Goal: Book appointment/travel/reservation

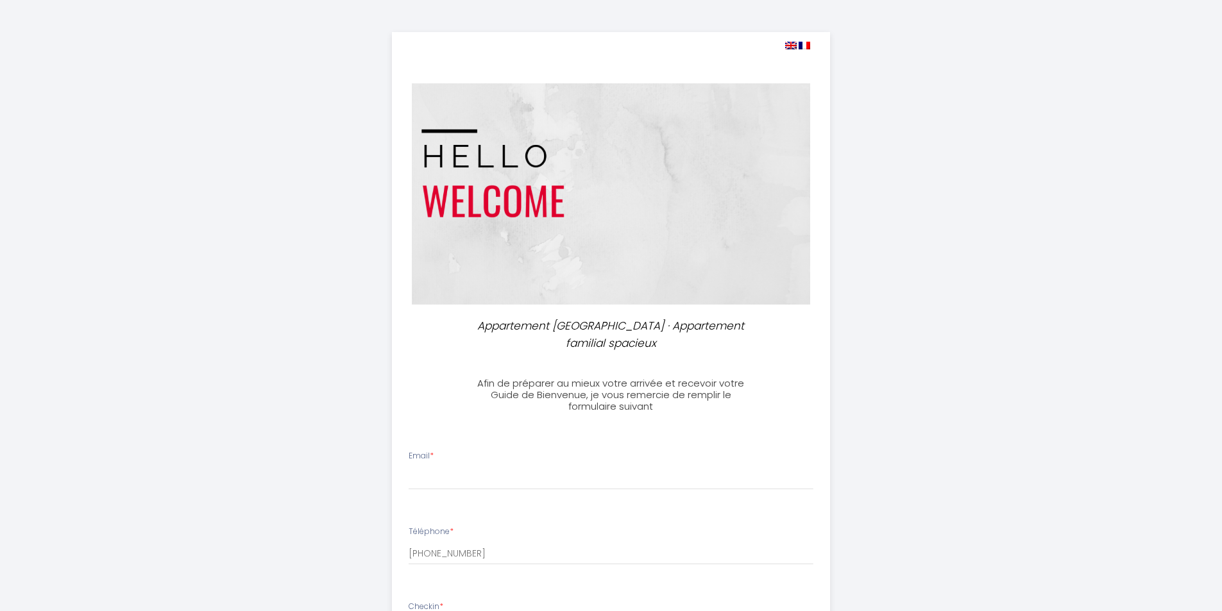
select select
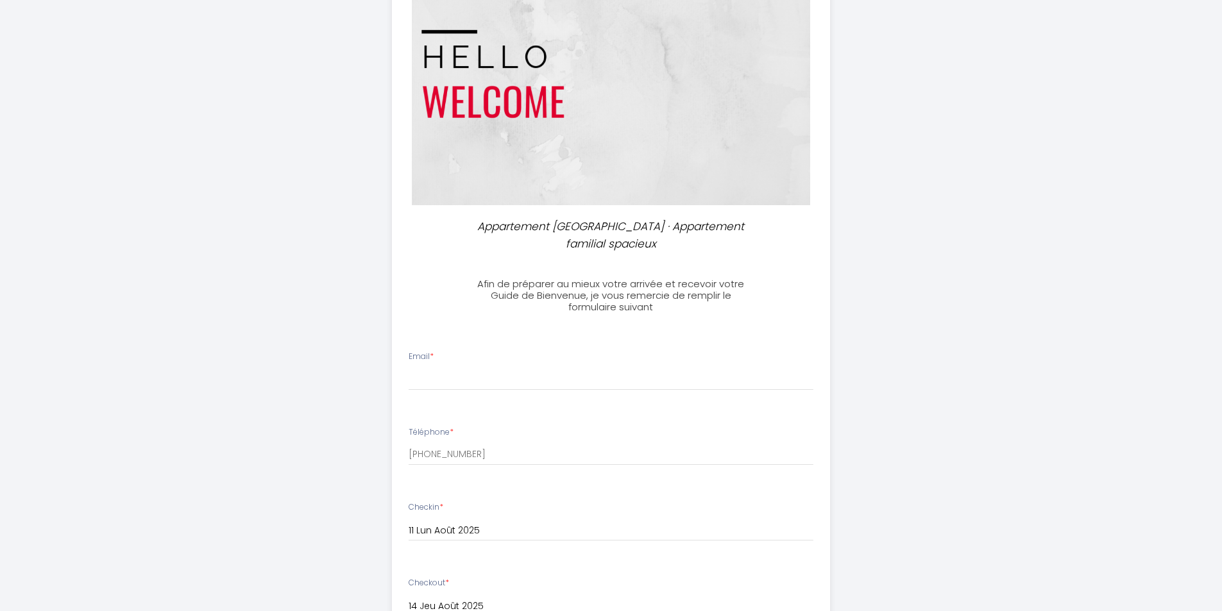
scroll to position [107, 0]
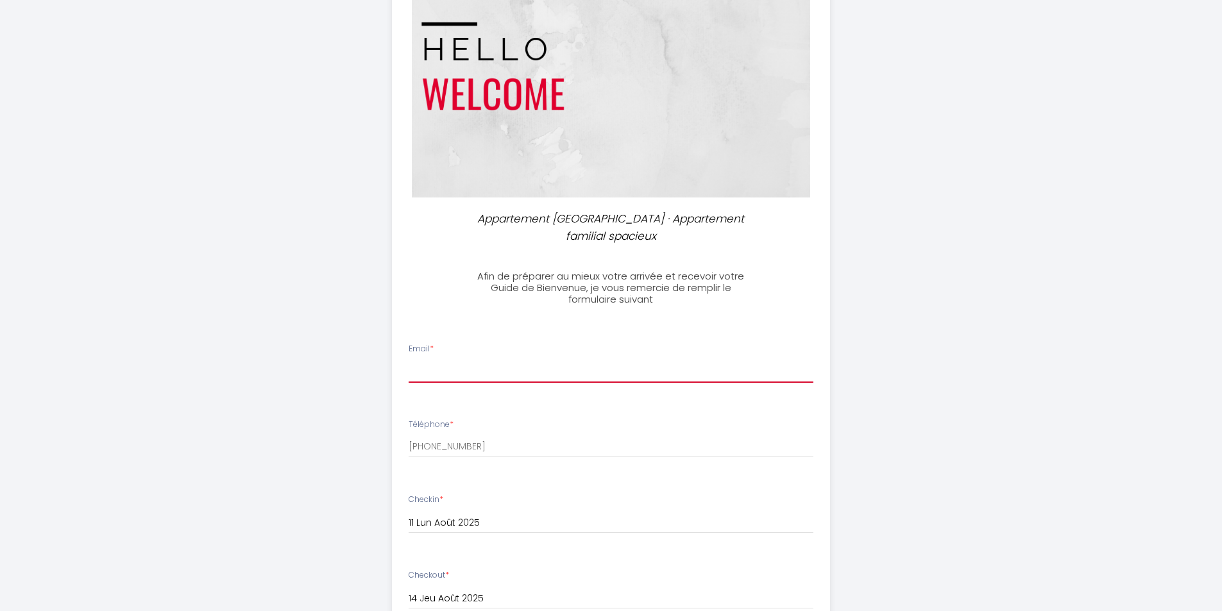
click at [448, 369] on input "Email *" at bounding box center [611, 371] width 405 height 23
type input "[EMAIL_ADDRESS][DOMAIN_NAME]"
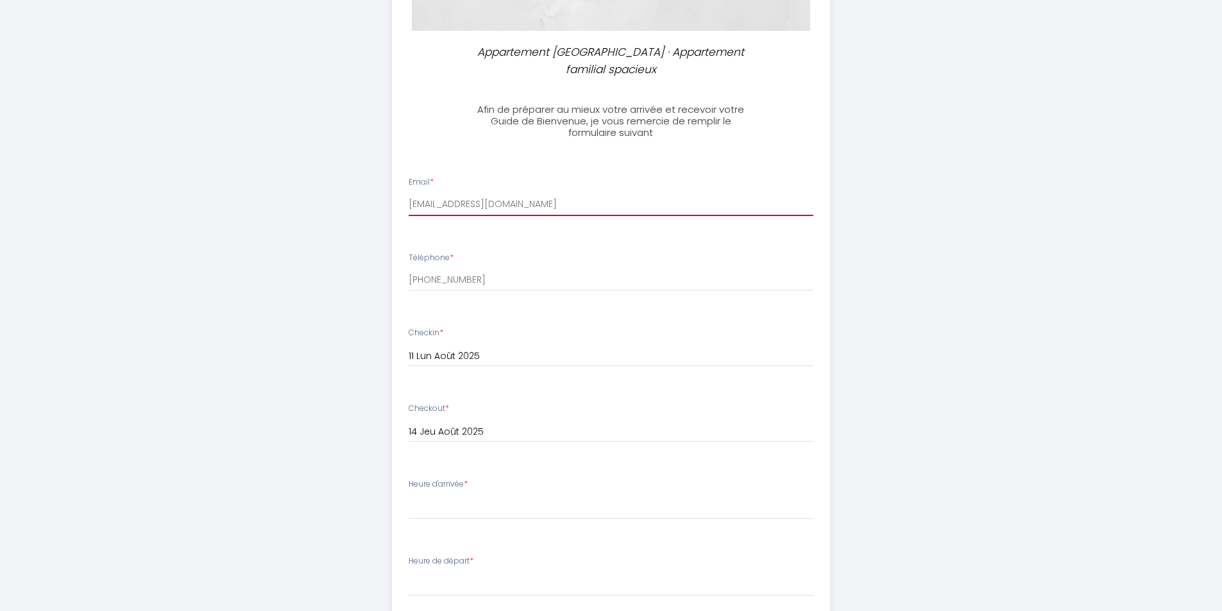
scroll to position [342, 0]
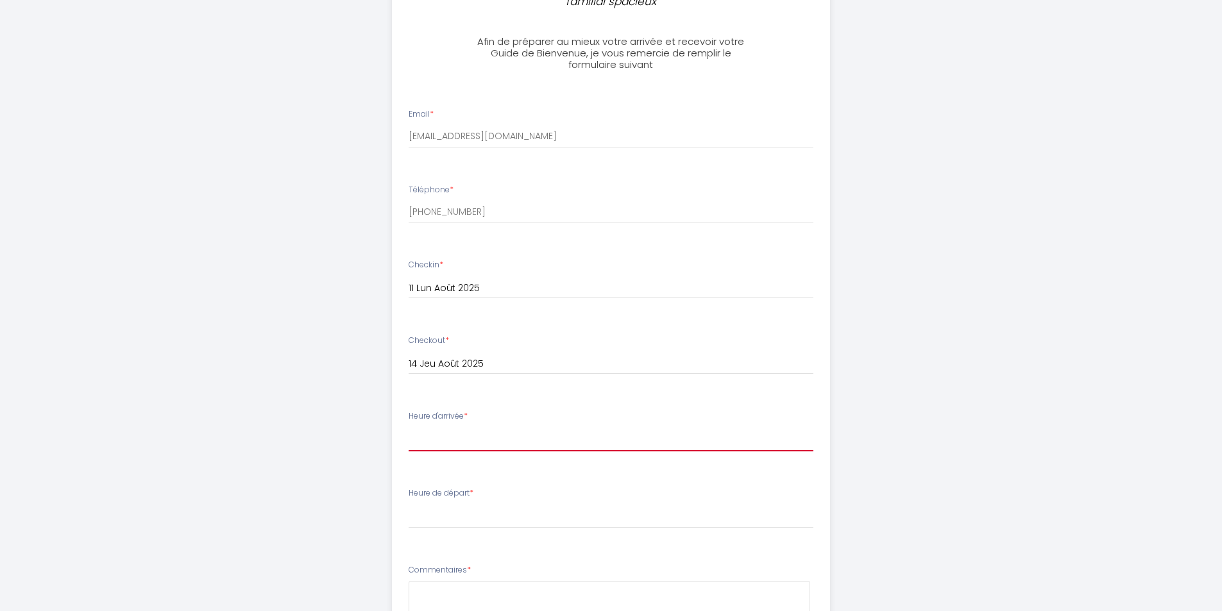
click at [485, 437] on select "16:00 16:30 17:00 17:30 18:00 18:30 19:00 19:30 20:00 20:30 21:00" at bounding box center [611, 439] width 405 height 24
select select "18:00"
click at [409, 427] on select "16:00 16:30 17:00 17:30 18:00 18:30 19:00 19:30 20:00 20:30 21:00" at bounding box center [611, 439] width 405 height 24
click at [933, 500] on div "Appartement [GEOGRAPHIC_DATA] · Appartement familial spacieux Afin de préparer …" at bounding box center [611, 278] width 657 height 1240
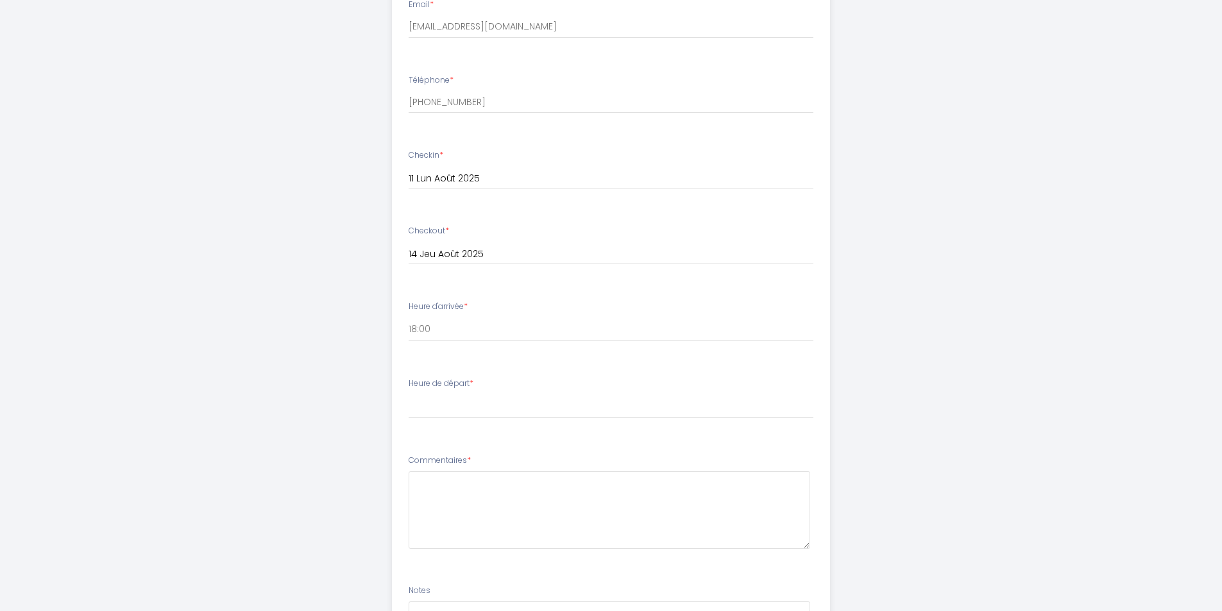
scroll to position [470, 0]
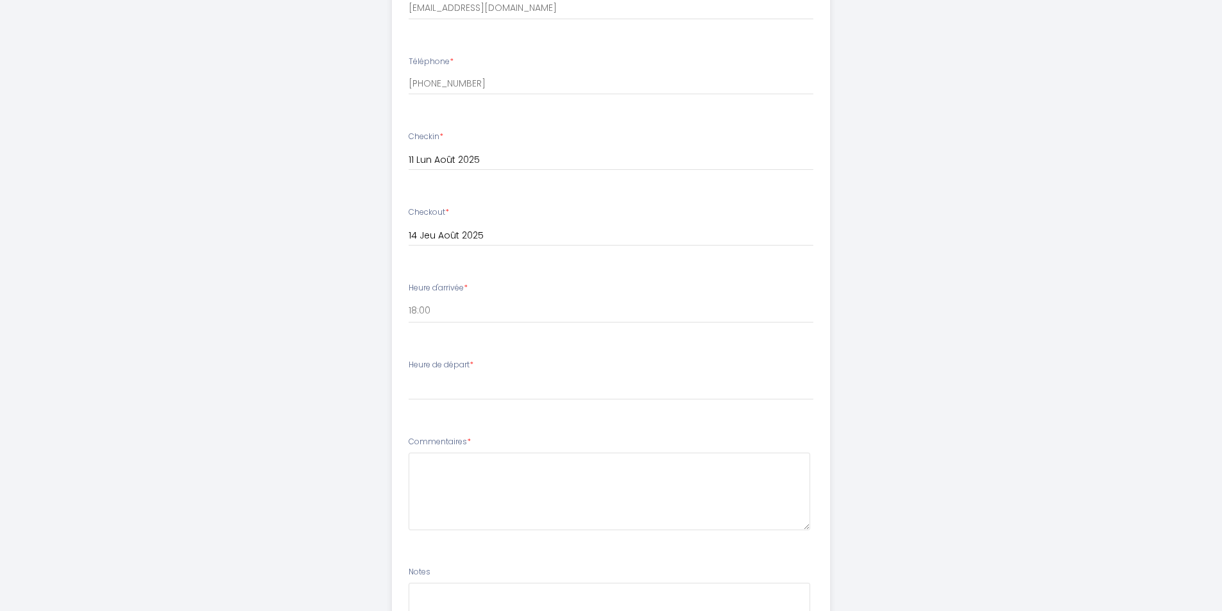
click at [436, 363] on label "Heure de départ *" at bounding box center [441, 365] width 65 height 12
drag, startPoint x: 448, startPoint y: 369, endPoint x: 454, endPoint y: 386, distance: 17.6
click at [448, 368] on label "Heure de départ *" at bounding box center [441, 365] width 65 height 12
click at [454, 390] on select "00:00 00:30 01:00 01:30 02:00 02:30 03:00 03:30 04:00 04:30 05:00 05:30 06:00 0…" at bounding box center [611, 388] width 405 height 24
select select "09:00"
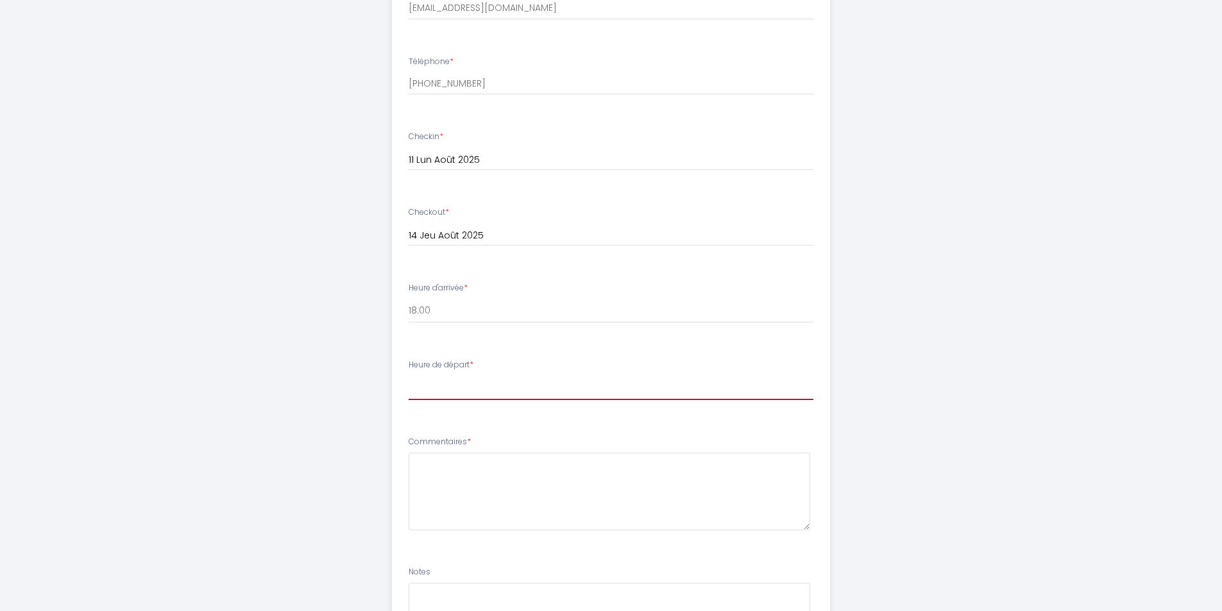
click at [409, 376] on select "00:00 00:30 01:00 01:30 02:00 02:30 03:00 03:30 04:00 04:30 05:00 05:30 06:00 0…" at bounding box center [611, 388] width 405 height 24
click at [895, 423] on div "Appartement [GEOGRAPHIC_DATA] · Appartement familial spacieux Afin de préparer …" at bounding box center [611, 150] width 657 height 1240
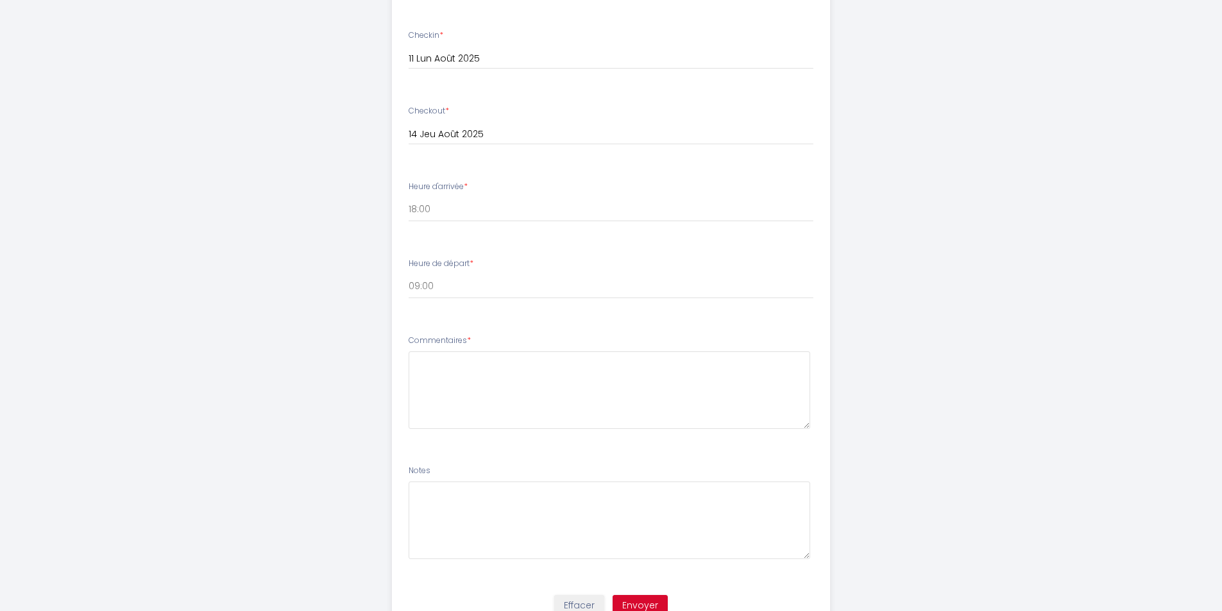
scroll to position [586, 0]
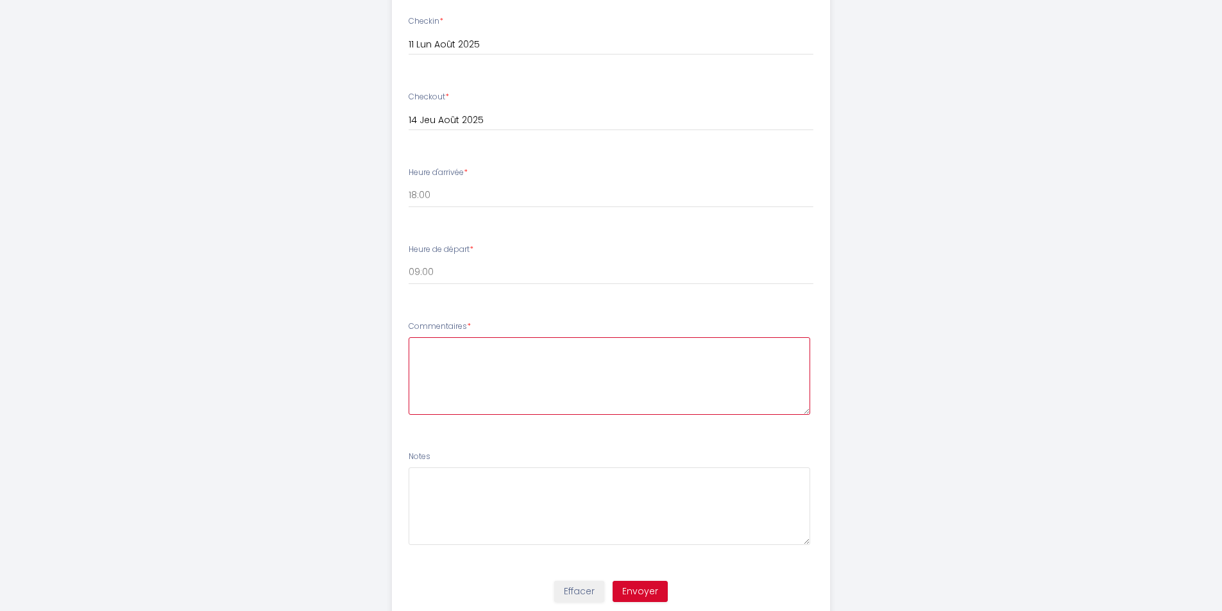
click at [513, 352] on textarea at bounding box center [610, 376] width 402 height 78
drag, startPoint x: 457, startPoint y: 346, endPoint x: 498, endPoint y: 357, distance: 41.9
click at [458, 346] on textarea "Bonjour, arrivée entre 18h et 19h Merci" at bounding box center [610, 376] width 402 height 78
click at [458, 347] on textarea "Bonjour, arrivée entre 18h et 19h Merci" at bounding box center [610, 376] width 402 height 78
click at [451, 361] on textarea "Bonjour arrivée entre 18h et 19h Merci" at bounding box center [610, 376] width 402 height 78
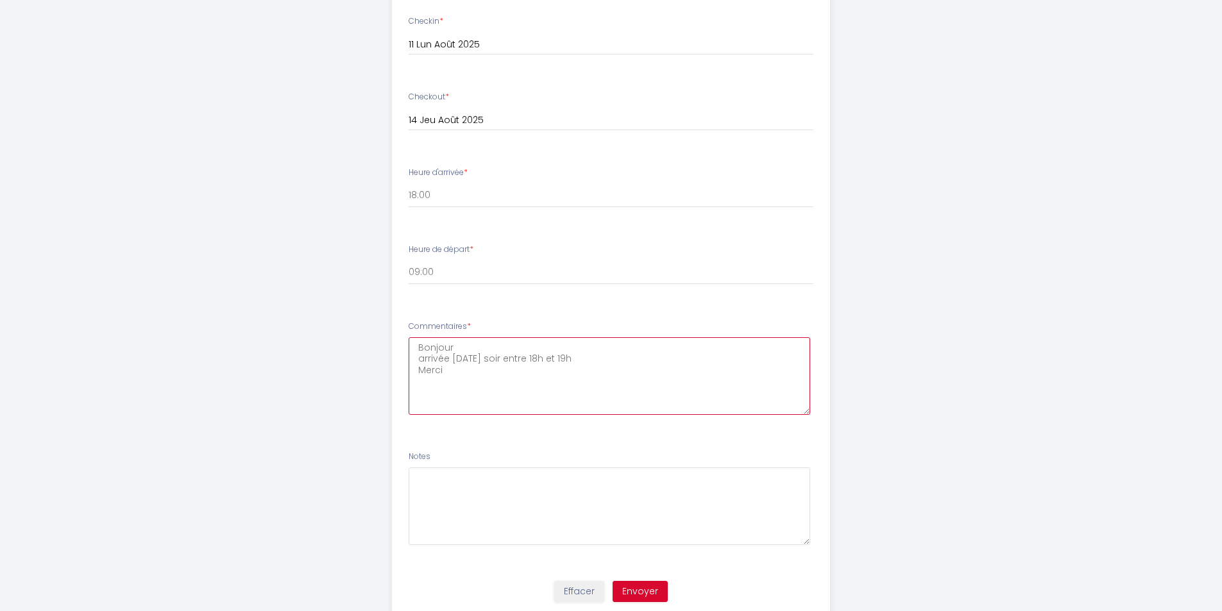
click at [480, 391] on textarea "Bonjour arrivée [DATE] soir entre 18h et 19h Merci" at bounding box center [610, 376] width 402 height 78
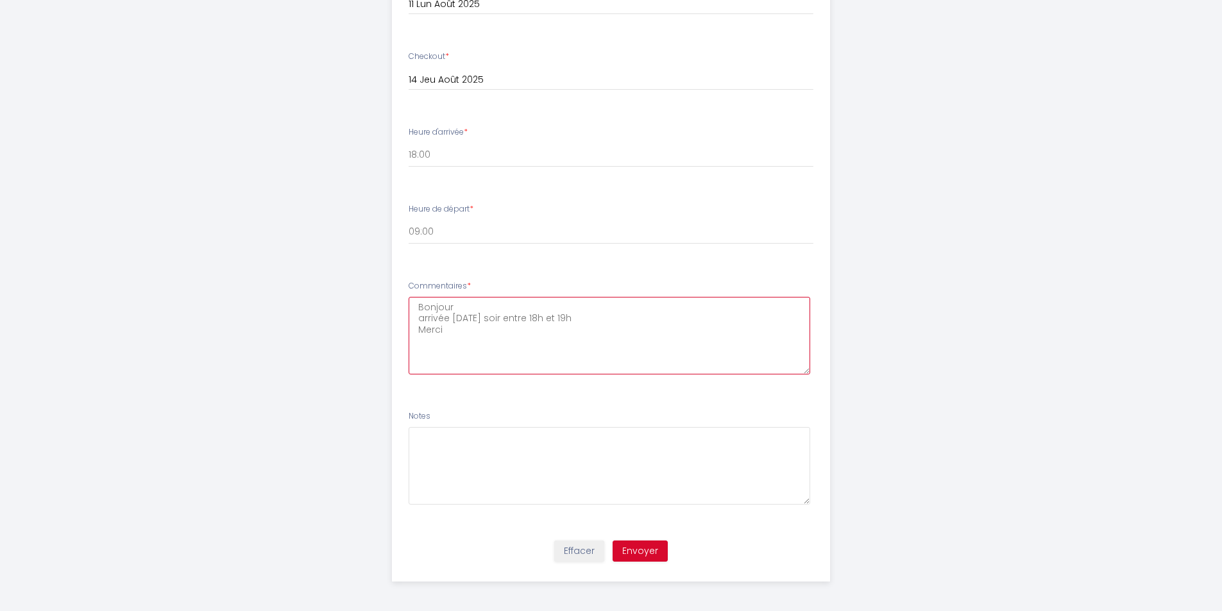
scroll to position [629, 0]
type textarea "Bonjour arrivée [DATE] soir entre 18h et 19h Merci"
click at [643, 545] on button "Envoyer" at bounding box center [640, 549] width 55 height 22
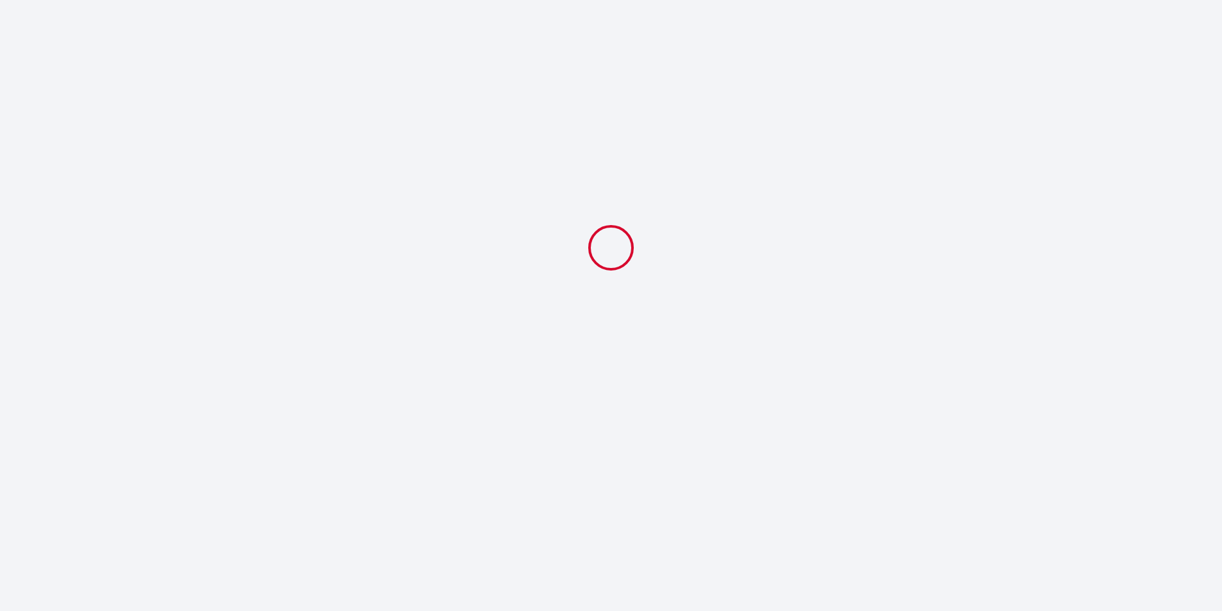
scroll to position [0, 0]
select select "18:00"
select select "09:00"
